Goal: Information Seeking & Learning: Learn about a topic

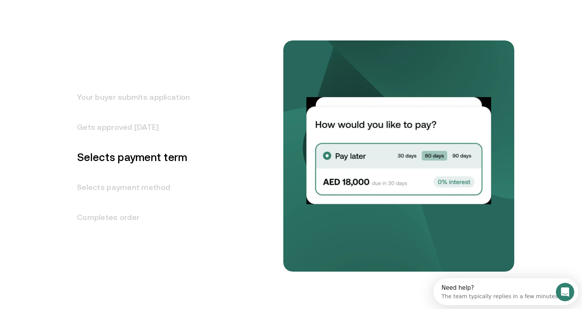
scroll to position [971, 0]
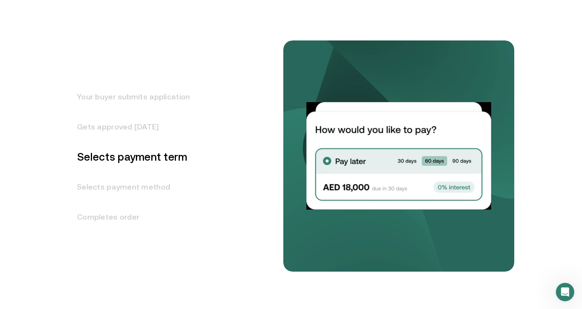
click at [114, 128] on h3 "Gets approved [DATE]" at bounding box center [129, 127] width 122 height 30
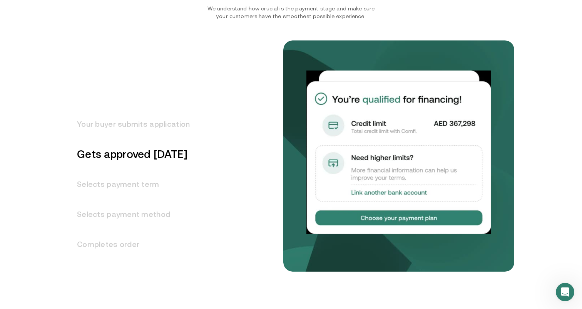
click at [114, 128] on h3 "Your buyer submits application" at bounding box center [129, 124] width 122 height 30
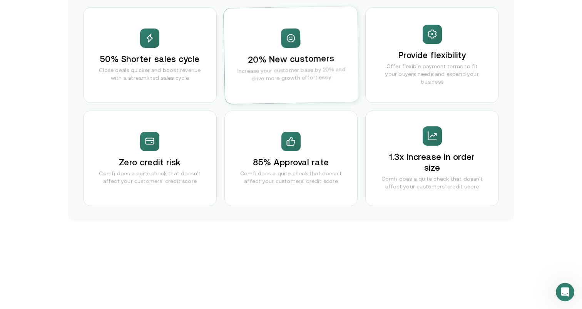
scroll to position [1555, 0]
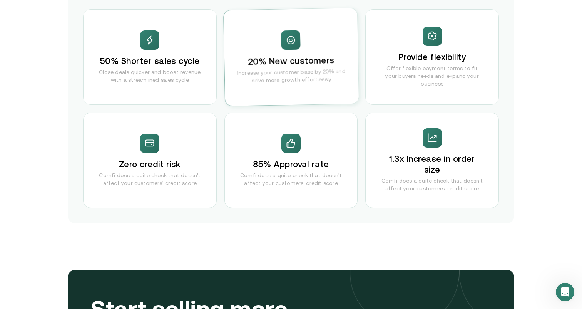
click at [377, 184] on div "1.3x Increase in order size Comfi does a quite check that doesn't affect your c…" at bounding box center [432, 160] width 134 height 96
click at [326, 175] on p "Comfi does a quite check that doesn't affect your customers' credit score" at bounding box center [291, 178] width 102 height 15
drag, startPoint x: 285, startPoint y: 20, endPoint x: 299, endPoint y: 91, distance: 73.0
click at [299, 91] on div "20% New customers Increase your customer base by 20% and drive more growth effo…" at bounding box center [291, 57] width 135 height 98
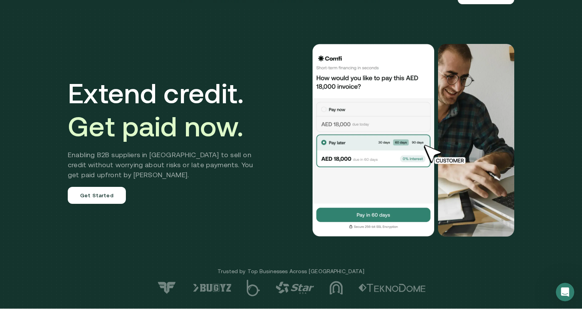
scroll to position [17, 0]
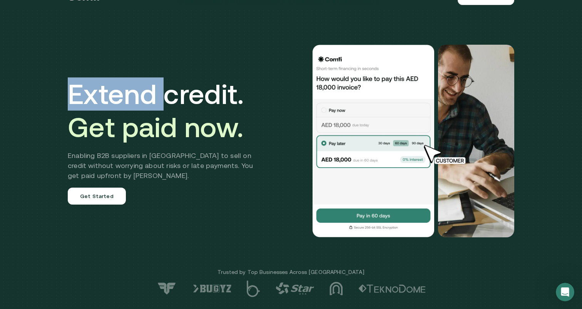
drag, startPoint x: 72, startPoint y: 102, endPoint x: 166, endPoint y: 106, distance: 94.8
click at [163, 106] on h1 "Extend credit. Get paid now." at bounding box center [166, 110] width 197 height 66
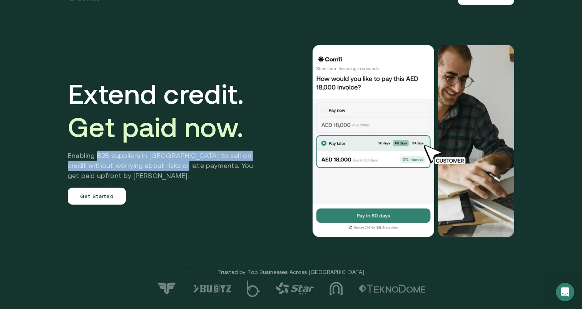
drag, startPoint x: 96, startPoint y: 152, endPoint x: 182, endPoint y: 168, distance: 86.9
click at [182, 168] on h2 "Enabling B2B suppliers in [GEOGRAPHIC_DATA] to sell on credit without worrying …" at bounding box center [166, 166] width 197 height 30
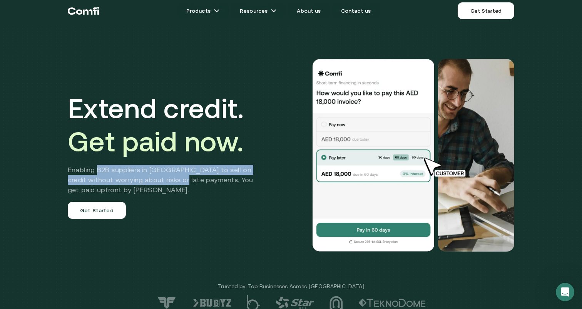
scroll to position [2, 0]
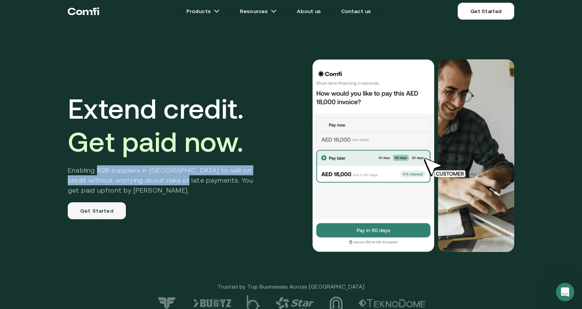
click at [81, 211] on link "Get Started" at bounding box center [97, 210] width 58 height 17
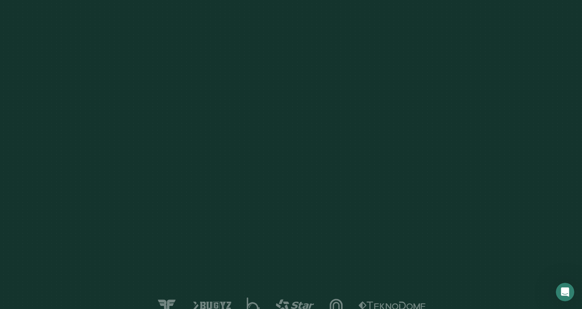
scroll to position [2, 0]
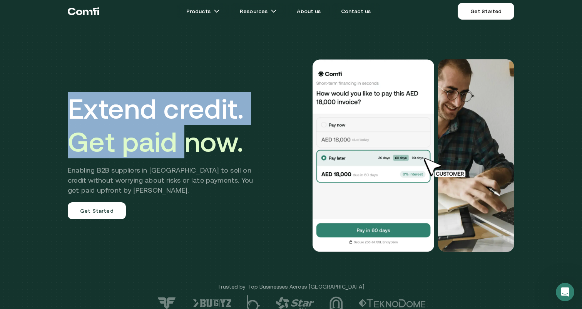
drag, startPoint x: 67, startPoint y: 106, endPoint x: 186, endPoint y: 141, distance: 124.2
click at [187, 141] on div "Extend credit. Get paid now. Enabling B2B suppliers in [GEOGRAPHIC_DATA] to sel…" at bounding box center [291, 155] width 462 height 254
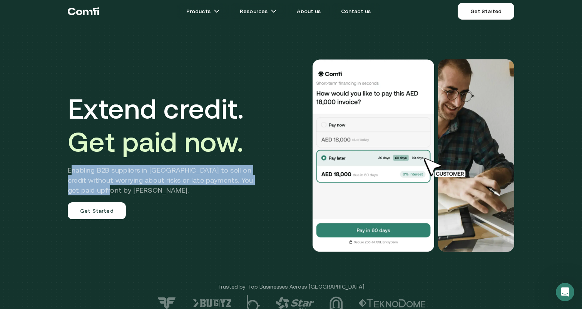
drag, startPoint x: 70, startPoint y: 168, endPoint x: 184, endPoint y: 188, distance: 115.4
click at [184, 188] on h2 "Enabling B2B suppliers in [GEOGRAPHIC_DATA] to sell on credit without worrying …" at bounding box center [166, 180] width 197 height 30
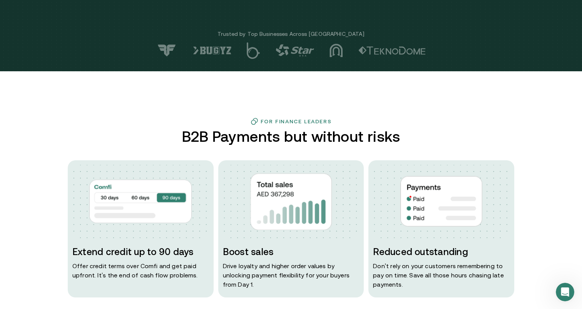
scroll to position [290, 0]
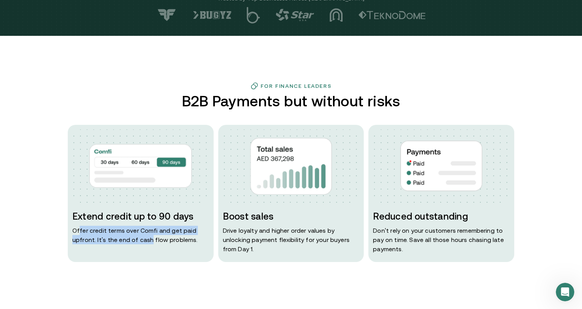
drag, startPoint x: 79, startPoint y: 231, endPoint x: 150, endPoint y: 239, distance: 72.0
click at [150, 239] on p "Offer credit terms over Comfi and get paid upfront. It’s the end of cash flow p…" at bounding box center [140, 235] width 137 height 18
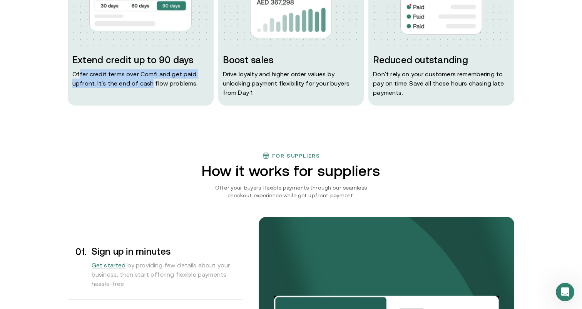
scroll to position [448, 0]
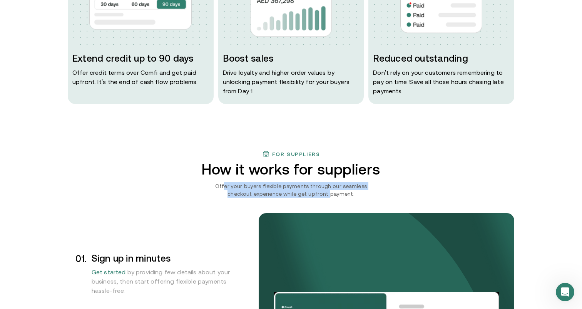
drag, startPoint x: 216, startPoint y: 186, endPoint x: 317, endPoint y: 192, distance: 100.7
click at [317, 192] on p "Offer your buyers flexible payments through our seamless checkout experience wh…" at bounding box center [291, 189] width 175 height 15
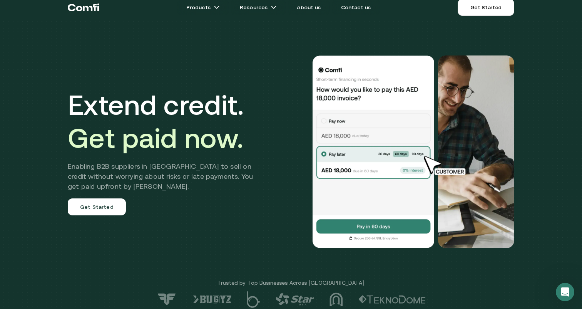
scroll to position [0, 0]
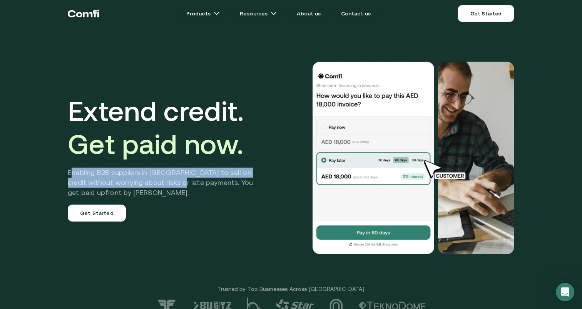
drag, startPoint x: 71, startPoint y: 173, endPoint x: 179, endPoint y: 182, distance: 109.0
click at [179, 182] on h2 "Enabling B2B suppliers in [GEOGRAPHIC_DATA] to sell on credit without worrying …" at bounding box center [166, 183] width 197 height 30
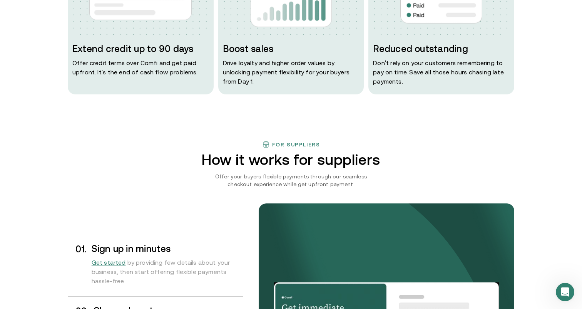
scroll to position [572, 0]
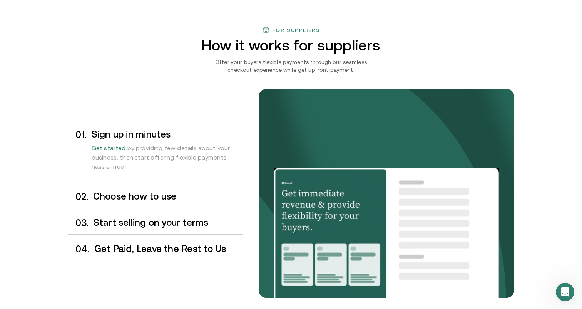
click at [153, 198] on h3 "Choose how to use" at bounding box center [168, 196] width 150 height 10
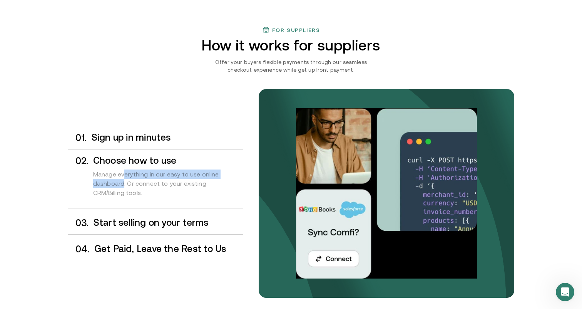
drag, startPoint x: 123, startPoint y: 174, endPoint x: 123, endPoint y: 181, distance: 6.9
click at [122, 181] on div "Manage everything in our easy to use online dashboard. Or connect to your exist…" at bounding box center [168, 185] width 150 height 39
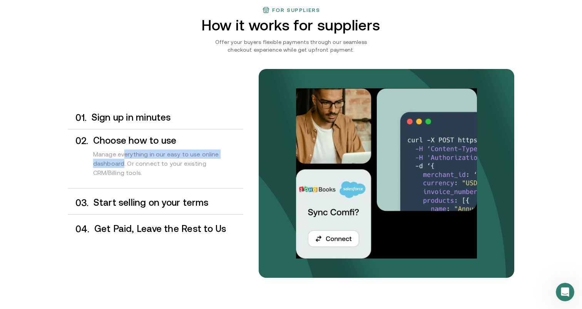
scroll to position [595, 0]
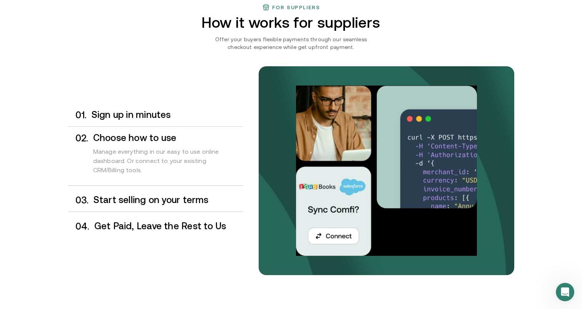
click at [123, 200] on h3 "Start selling on your terms" at bounding box center [169, 200] width 150 height 10
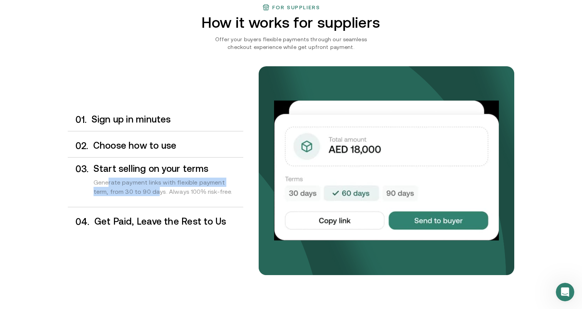
drag, startPoint x: 108, startPoint y: 182, endPoint x: 156, endPoint y: 187, distance: 48.1
click at [156, 187] on div "Generate payment links with flexible payment term, from 30 to 90 days. Always 1…" at bounding box center [169, 189] width 150 height 30
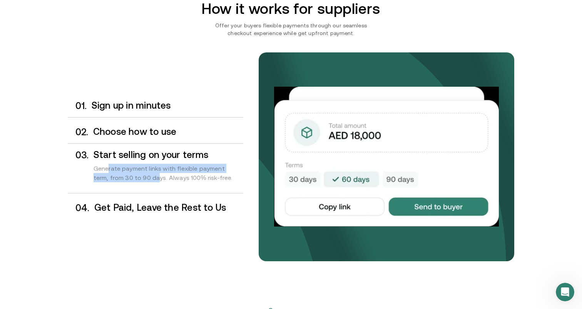
scroll to position [622, 0]
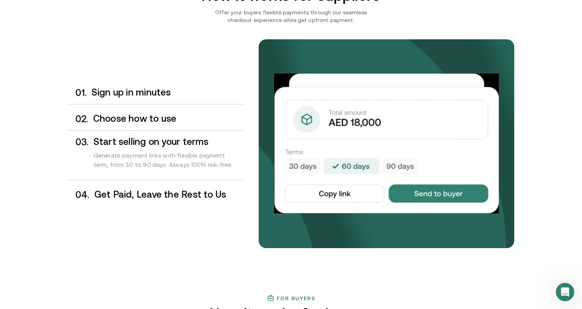
click at [151, 196] on h3 "Get Paid, Leave the Rest to Us" at bounding box center [168, 194] width 149 height 10
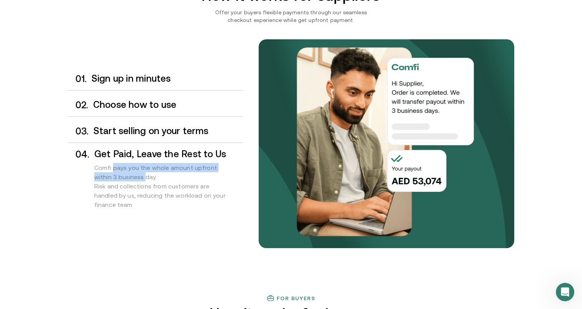
drag, startPoint x: 113, startPoint y: 169, endPoint x: 125, endPoint y: 175, distance: 13.8
click at [125, 175] on div "Comfi pays you the whole amount upfront within 3 business day. Risk and collect…" at bounding box center [168, 188] width 149 height 58
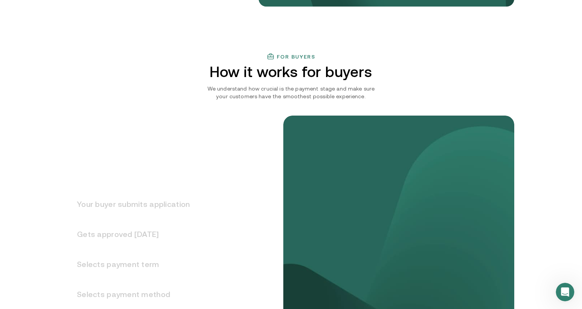
scroll to position [883, 0]
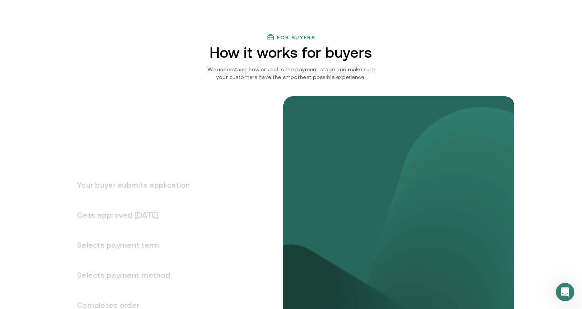
click at [126, 186] on h3 "Your buyer submits application" at bounding box center [129, 185] width 122 height 30
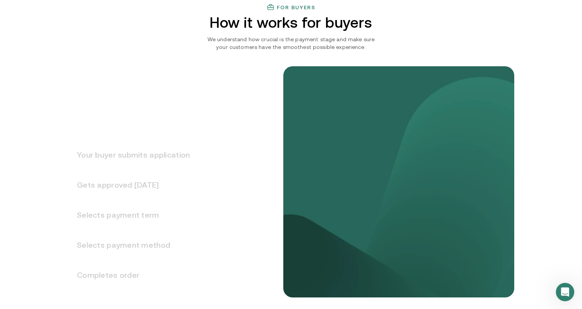
scroll to position [913, 0]
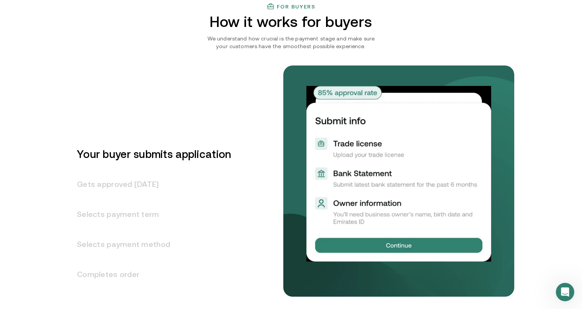
click at [115, 185] on h3 "Gets approved [DATE]" at bounding box center [149, 184] width 163 height 30
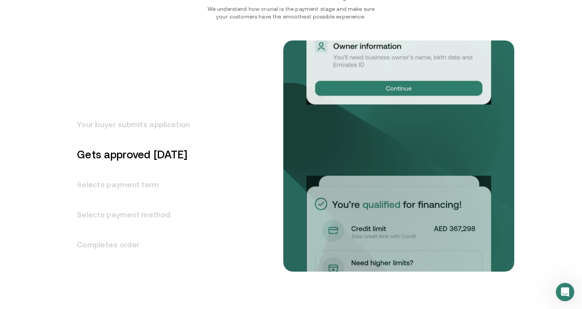
scroll to position [944, 0]
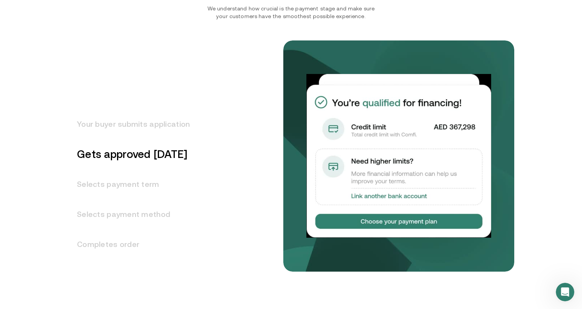
click at [150, 183] on h3 "Selects payment term" at bounding box center [129, 184] width 122 height 30
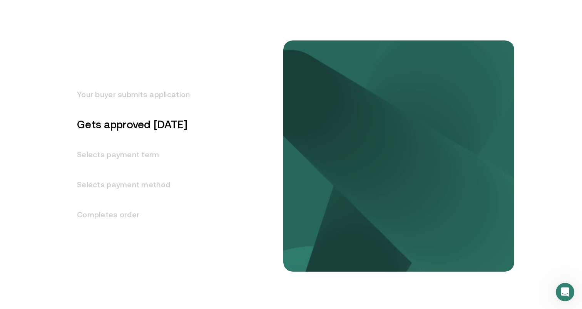
scroll to position [974, 0]
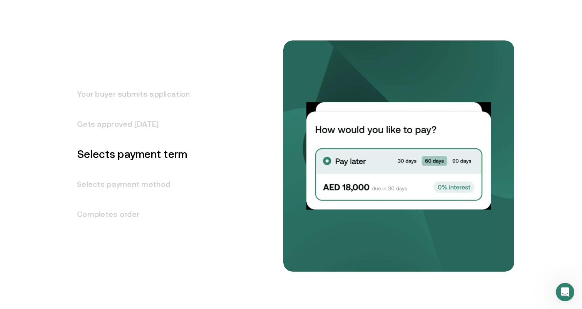
click at [168, 181] on h3 "Selects payment method" at bounding box center [129, 184] width 122 height 30
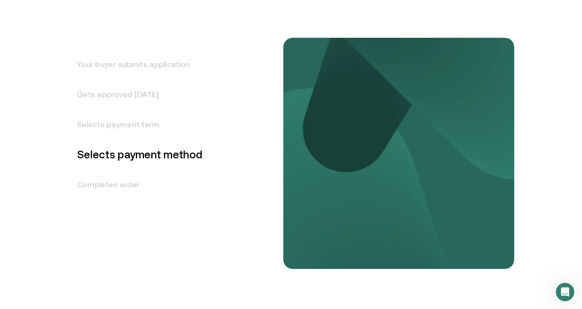
scroll to position [1004, 0]
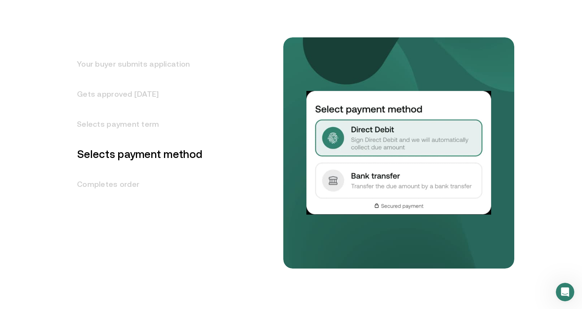
click at [106, 186] on h3 "Completes order" at bounding box center [135, 184] width 135 height 30
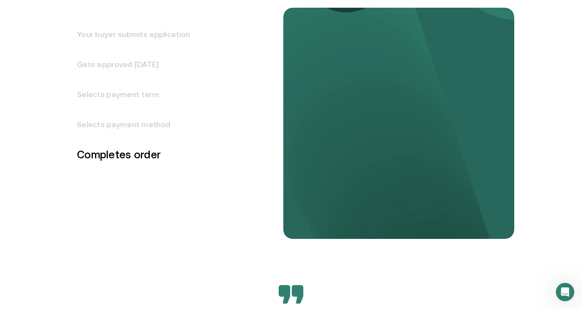
scroll to position [1034, 0]
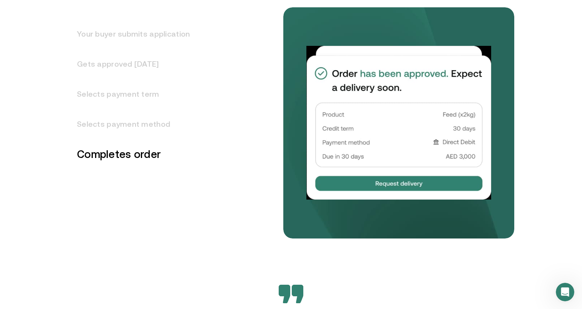
click at [136, 124] on h3 "Selects payment method" at bounding box center [129, 124] width 122 height 30
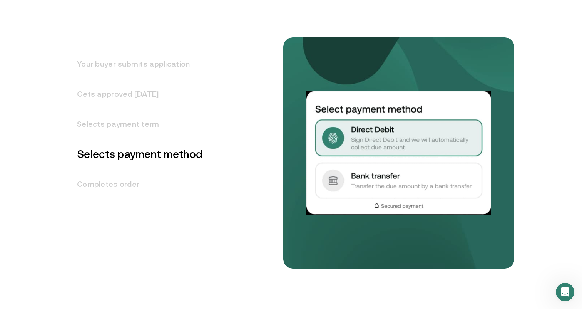
click at [135, 125] on h3 "Selects payment term" at bounding box center [135, 124] width 135 height 30
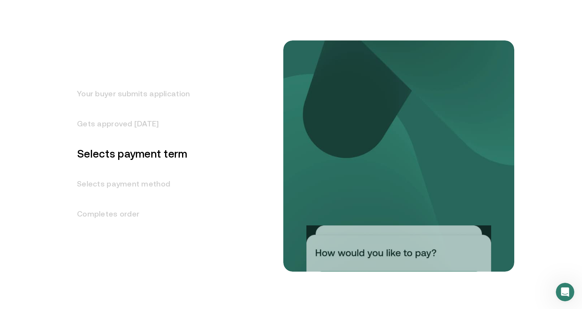
scroll to position [974, 0]
